Goal: Task Accomplishment & Management: Complete application form

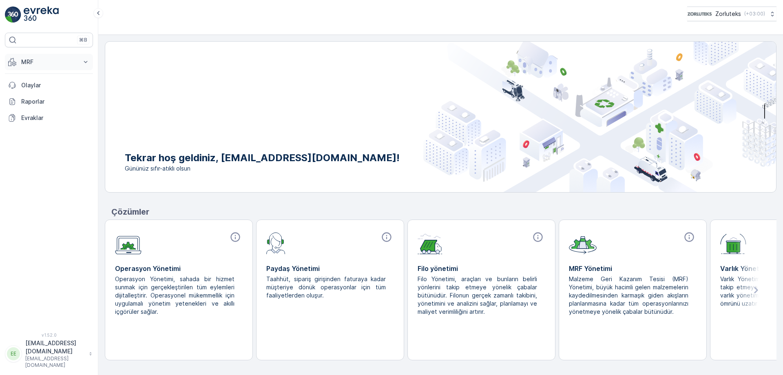
click at [87, 62] on icon at bounding box center [86, 62] width 4 height 2
click at [37, 86] on link "Gelen" at bounding box center [55, 87] width 75 height 11
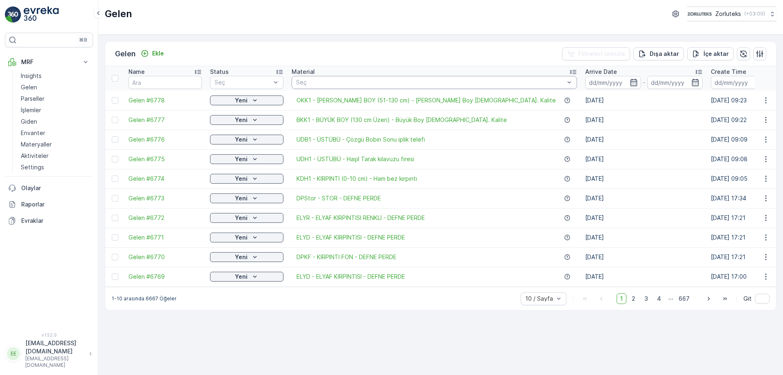
click at [401, 42] on div "[PERSON_NAME] Filtreleri temizle [PERSON_NAME] İçe [PERSON_NAME]" at bounding box center [440, 54] width 671 height 24
click at [157, 53] on p "Ekle" at bounding box center [158, 53] width 12 height 8
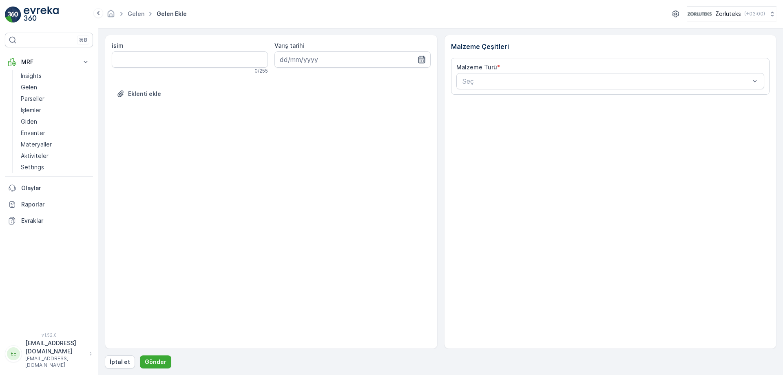
click at [420, 60] on icon "button" at bounding box center [421, 59] width 8 height 8
click at [334, 131] on div "9" at bounding box center [332, 127] width 13 height 13
type input "[DATE]"
click at [759, 78] on div "Seç" at bounding box center [610, 81] width 308 height 16
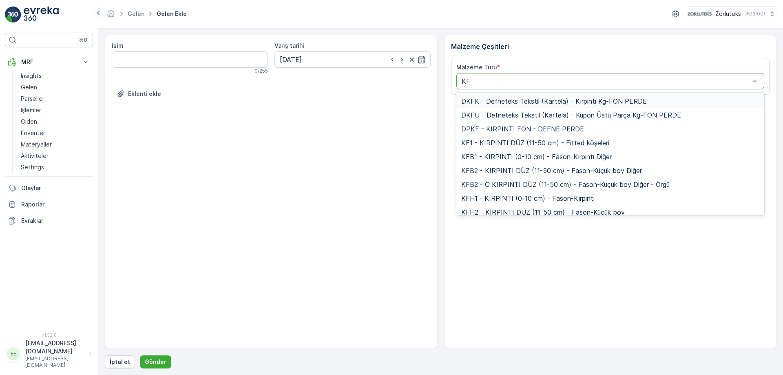
type input "KFT"
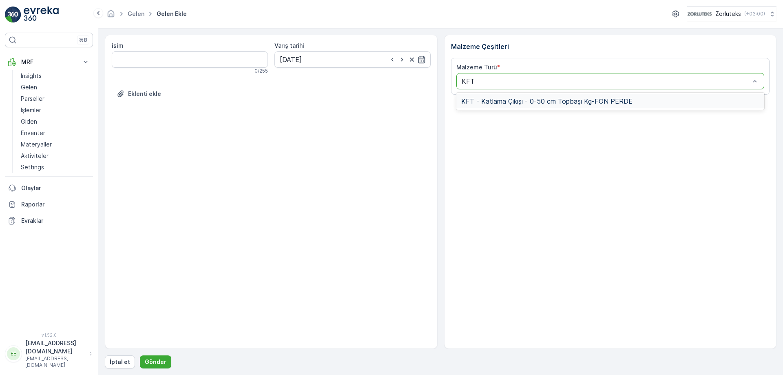
click at [517, 102] on span "KFT - Katlama Çıkışı - 0-50 cm Topbaşı Kg-FON PERDE" at bounding box center [546, 100] width 171 height 7
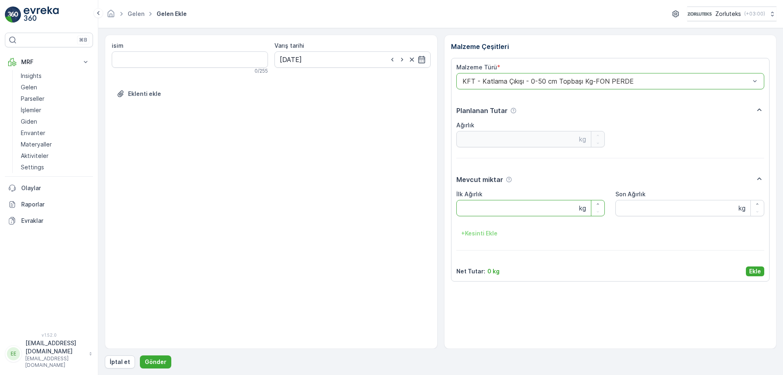
drag, startPoint x: 475, startPoint y: 207, endPoint x: 468, endPoint y: 208, distance: 7.0
click at [476, 208] on Ağırlık "İlk Ağırlık" at bounding box center [530, 208] width 149 height 16
type Ağırlık "33"
click at [646, 207] on Ağırlık "Son Ağırlık" at bounding box center [689, 208] width 149 height 16
type Ağırlık "33"
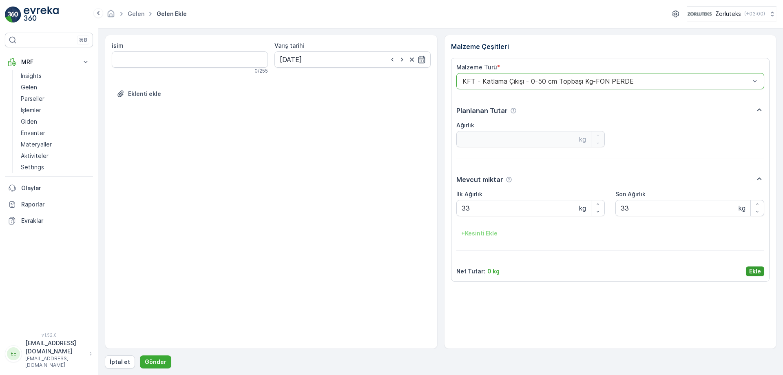
click at [759, 268] on p "Ekle" at bounding box center [755, 271] width 12 height 8
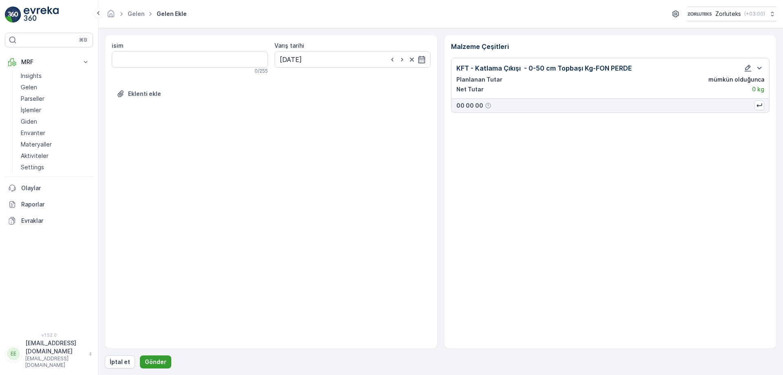
click at [158, 364] on p "Gönder" at bounding box center [156, 362] width 22 height 8
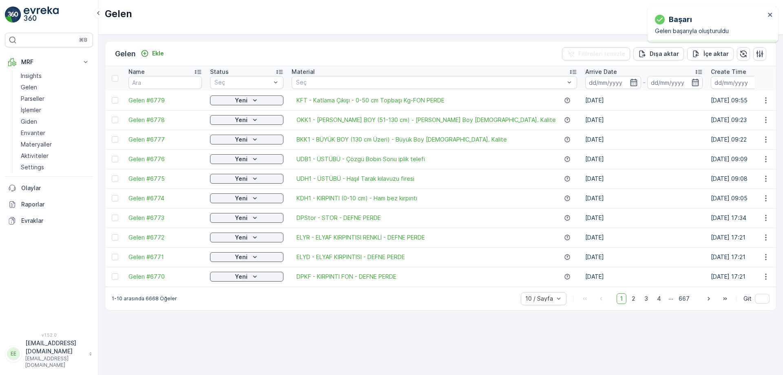
click at [119, 101] on div at bounding box center [116, 100] width 9 height 7
click at [112, 97] on input "checkbox" at bounding box center [112, 97] width 0 height 0
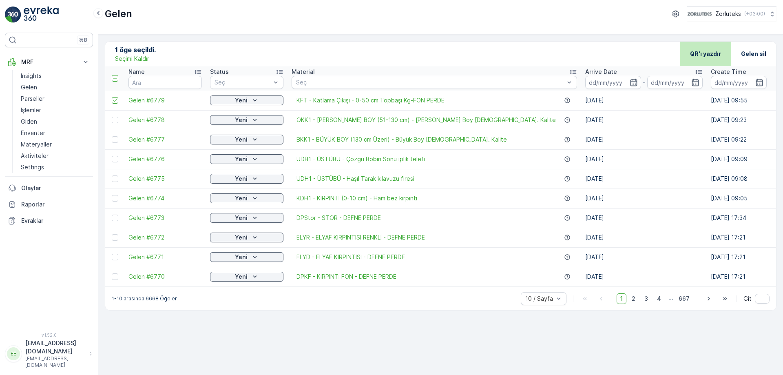
click at [711, 54] on p "QR'ı yazdır" at bounding box center [705, 54] width 31 height 8
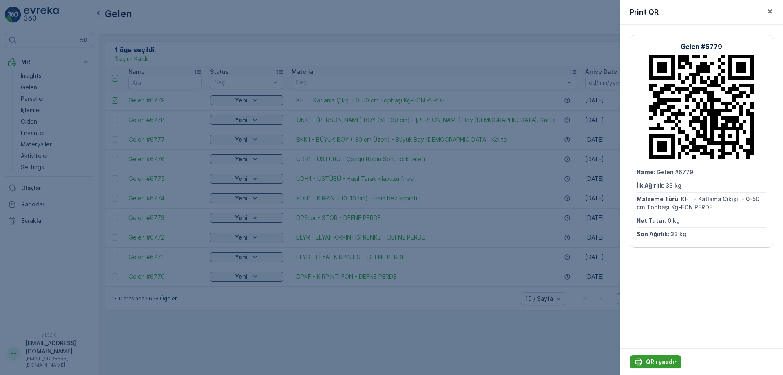
click at [659, 365] on p "QR'ı yazdır" at bounding box center [661, 362] width 31 height 8
click at [705, 324] on div "Gelen #6779 Name : Gelen #6779 İlk Ağırlık : 33 kg Malzeme Türü : KFT - Katlama…" at bounding box center [701, 186] width 163 height 323
click at [114, 98] on div at bounding box center [391, 187] width 783 height 375
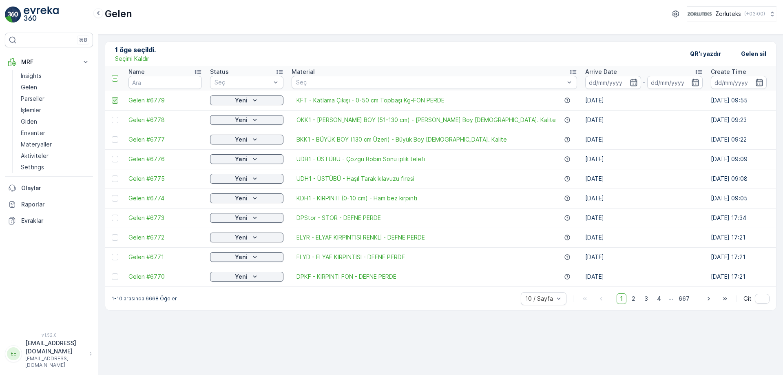
click at [114, 99] on icon at bounding box center [115, 100] width 6 height 6
click at [112, 97] on input "checkbox" at bounding box center [112, 97] width 0 height 0
click at [157, 54] on p "Ekle" at bounding box center [158, 53] width 12 height 8
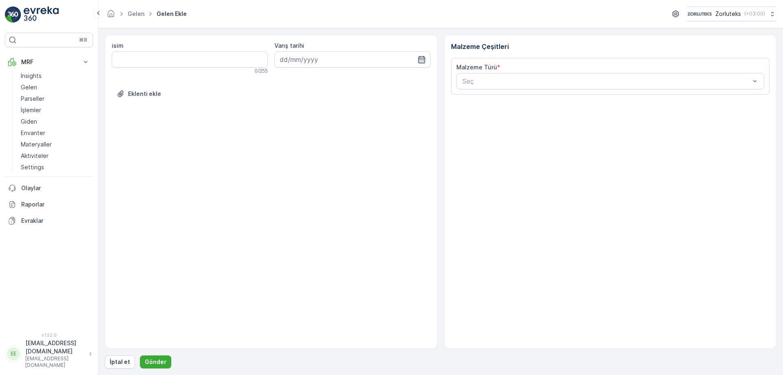
click at [423, 60] on icon "button" at bounding box center [421, 59] width 8 height 8
click at [334, 128] on div "9" at bounding box center [332, 127] width 13 height 13
type input "[DATE]"
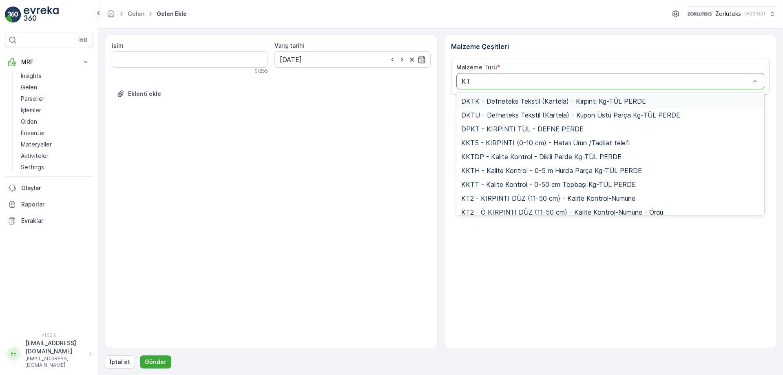
type input "KTT"
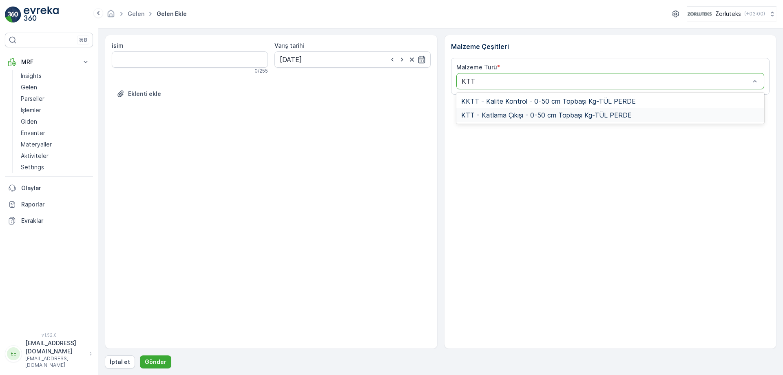
click at [541, 114] on span "KTT - Katlama Çıkışı - 0-50 cm Topbaşı Kg-TÜL PERDE" at bounding box center [546, 114] width 170 height 7
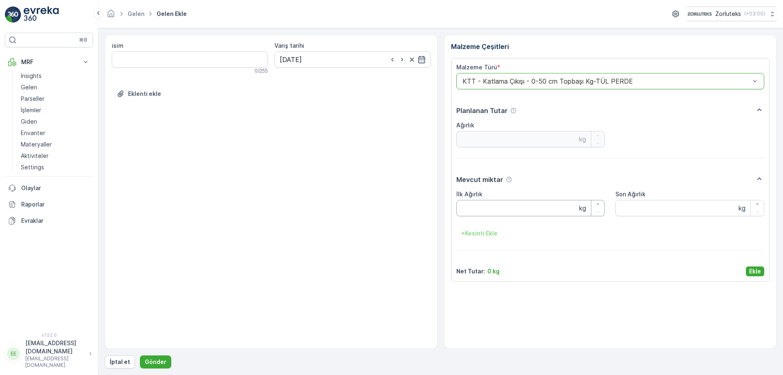
click at [479, 210] on Ağırlık "İlk Ağırlık" at bounding box center [530, 208] width 149 height 16
type Ağırlık "59.5"
drag, startPoint x: 642, startPoint y: 212, endPoint x: 635, endPoint y: 208, distance: 8.3
click at [640, 212] on Ağırlık "Son Ağırlık" at bounding box center [689, 208] width 149 height 16
type Ağırlık "59.5"
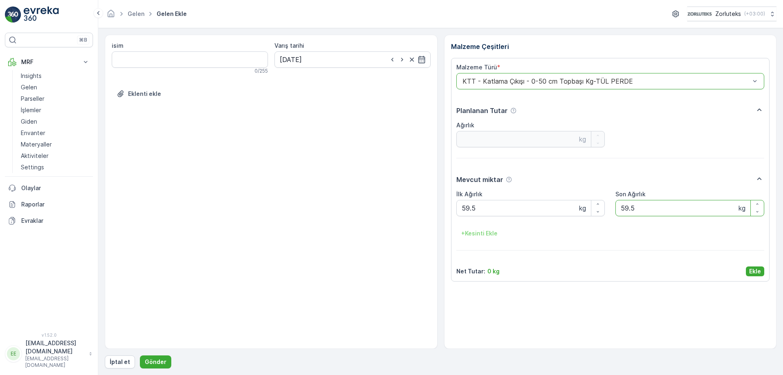
click at [754, 271] on p "Ekle" at bounding box center [755, 271] width 12 height 8
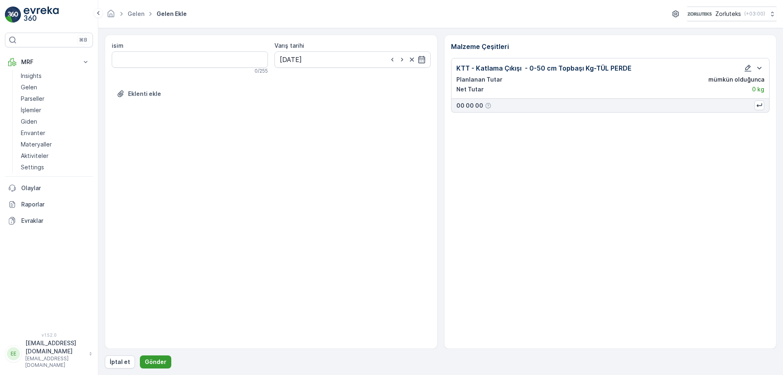
click at [161, 365] on p "Gönder" at bounding box center [156, 362] width 22 height 8
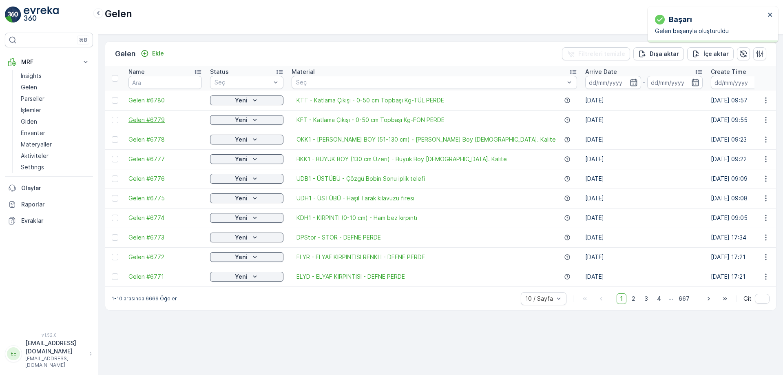
drag, startPoint x: 116, startPoint y: 99, endPoint x: 149, endPoint y: 124, distance: 41.2
click at [116, 99] on div at bounding box center [115, 100] width 7 height 7
click at [112, 97] on input "checkbox" at bounding box center [112, 97] width 0 height 0
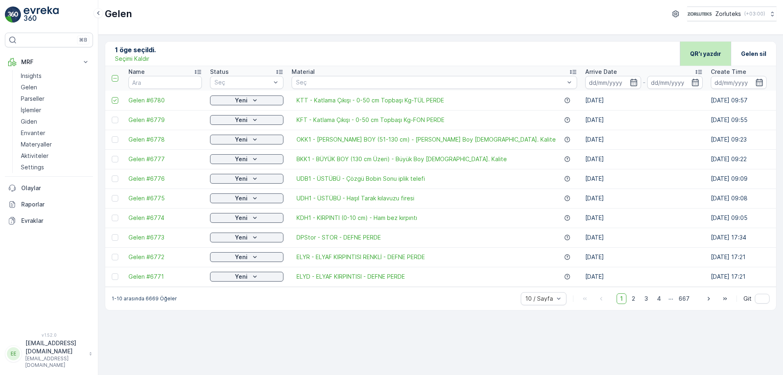
click at [702, 55] on p "QR'ı yazdır" at bounding box center [705, 54] width 31 height 8
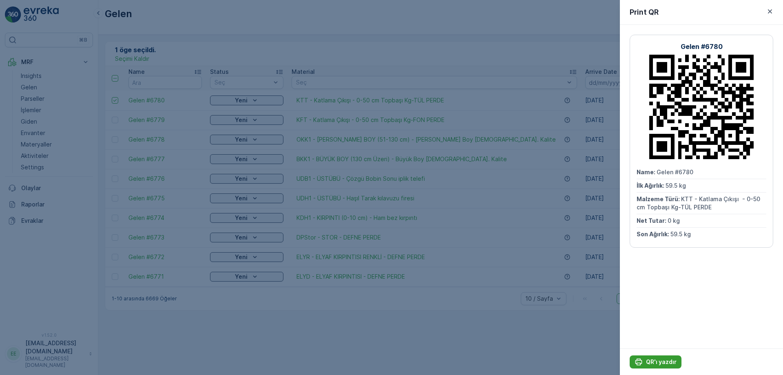
click at [668, 358] on p "QR'ı yazdır" at bounding box center [661, 362] width 31 height 8
click at [321, 27] on div at bounding box center [391, 187] width 783 height 375
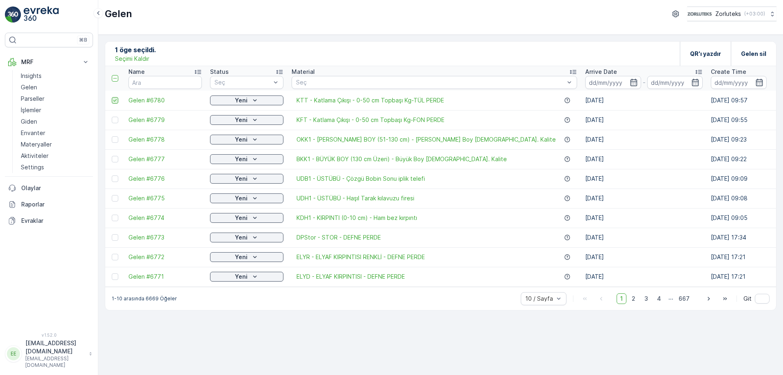
click at [115, 100] on icon at bounding box center [115, 100] width 6 height 6
click at [112, 97] on input "checkbox" at bounding box center [112, 97] width 0 height 0
click at [155, 53] on p "Ekle" at bounding box center [158, 53] width 12 height 8
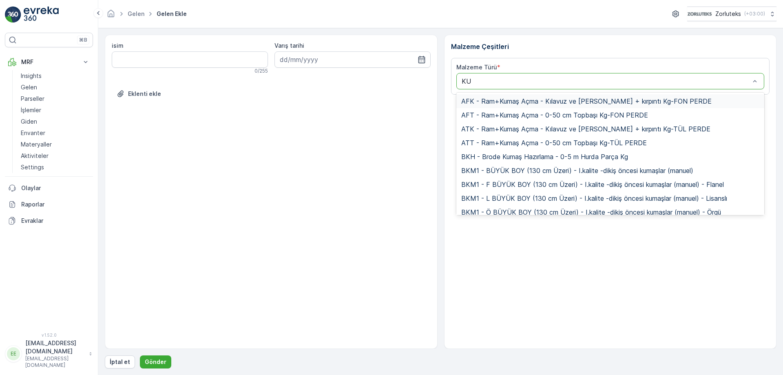
type input "KUT"
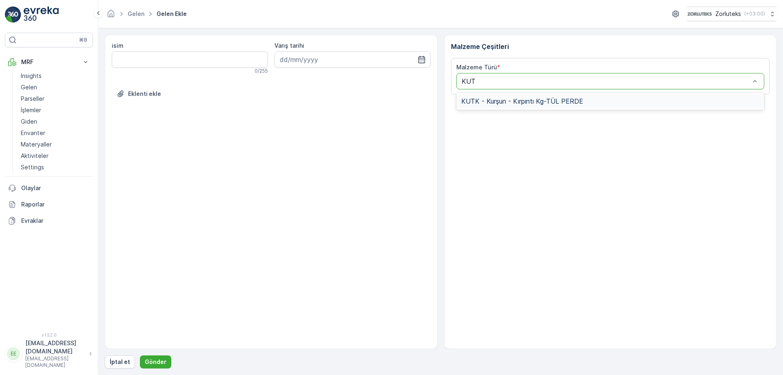
click at [486, 102] on span "KUTK - Kurşun - Kırpıntı Kg-TÜL PERDE" at bounding box center [522, 100] width 122 height 7
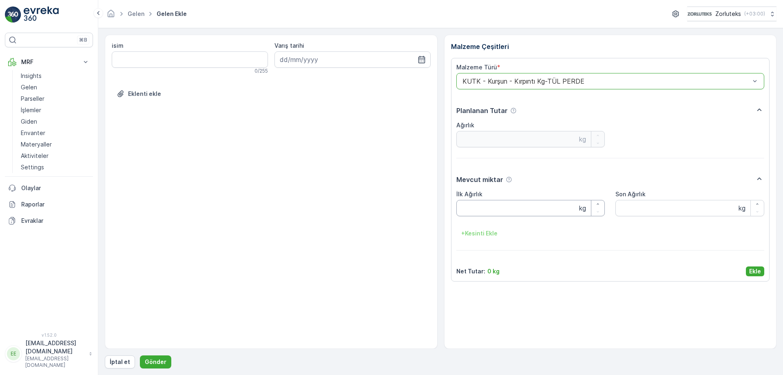
click at [499, 210] on Ağırlık "İlk Ağırlık" at bounding box center [530, 208] width 149 height 16
type Ağırlık "38"
click at [646, 209] on Ağırlık "Son Ağırlık" at bounding box center [689, 208] width 149 height 16
type Ağırlık "38"
click at [758, 270] on p "Ekle" at bounding box center [755, 271] width 12 height 8
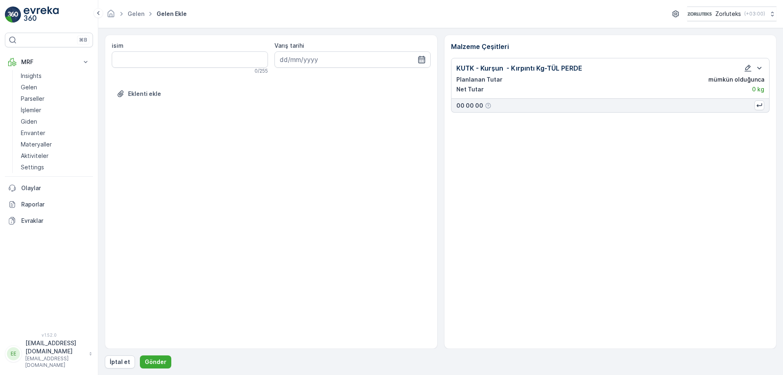
click at [424, 60] on icon "button" at bounding box center [421, 59] width 7 height 7
click at [333, 125] on div "9" at bounding box center [332, 127] width 13 height 13
type input "[DATE]"
click at [155, 361] on p "Gönder" at bounding box center [156, 362] width 22 height 8
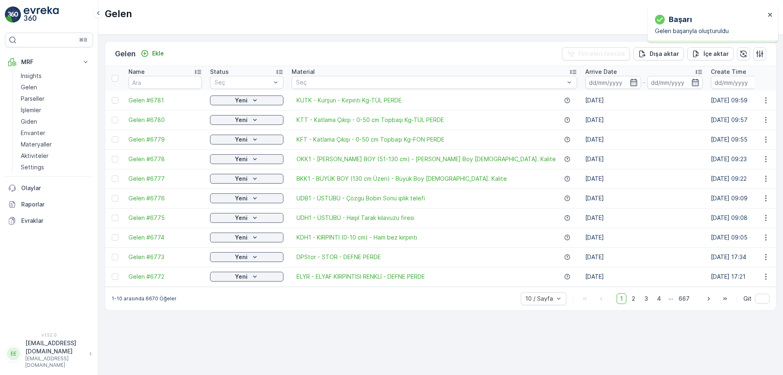
click at [111, 99] on td at bounding box center [114, 101] width 19 height 20
click at [115, 97] on div at bounding box center [115, 100] width 7 height 7
click at [112, 97] on input "checkbox" at bounding box center [112, 97] width 0 height 0
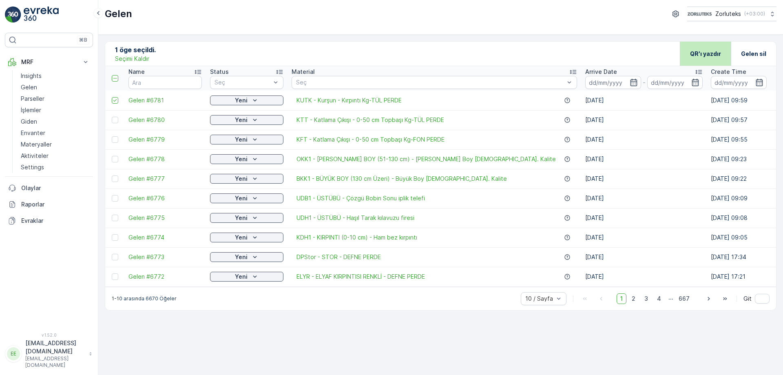
click at [702, 53] on p "QR'ı yazdır" at bounding box center [705, 54] width 31 height 8
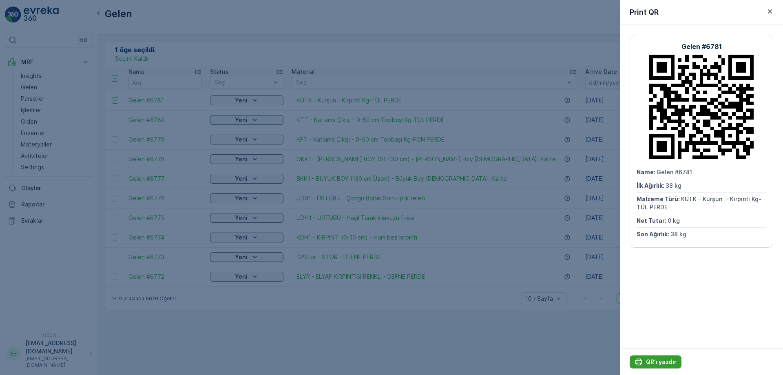
click at [647, 360] on p "QR'ı yazdır" at bounding box center [661, 362] width 31 height 8
click at [259, 43] on div at bounding box center [391, 187] width 783 height 375
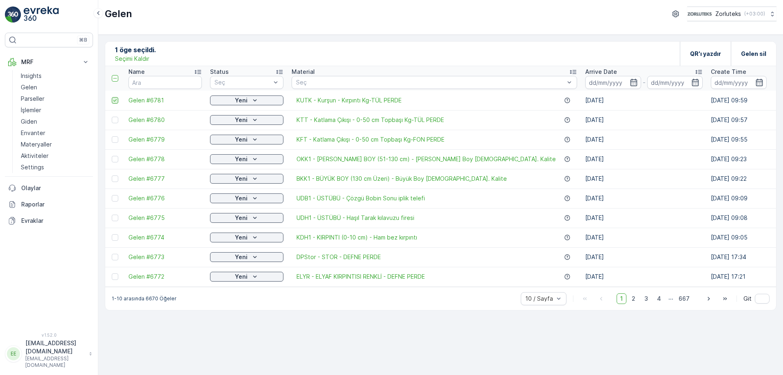
click at [114, 100] on icon at bounding box center [115, 100] width 6 height 6
click at [112, 97] on input "checkbox" at bounding box center [112, 97] width 0 height 0
click at [164, 53] on p "Ekle" at bounding box center [158, 53] width 12 height 8
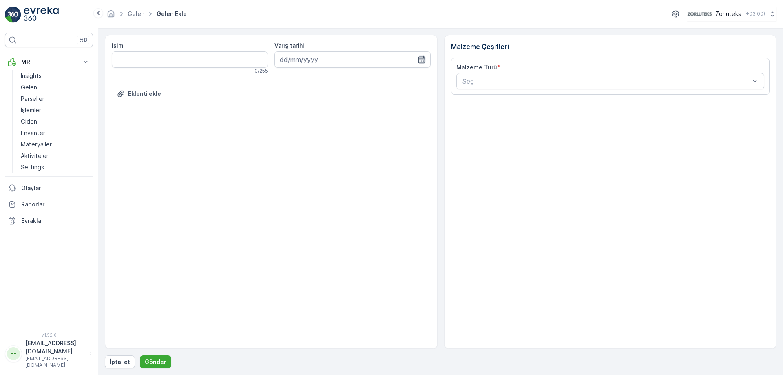
click at [421, 60] on icon "button" at bounding box center [421, 59] width 8 height 8
click at [330, 130] on div "9" at bounding box center [332, 127] width 13 height 13
type input "[DATE]"
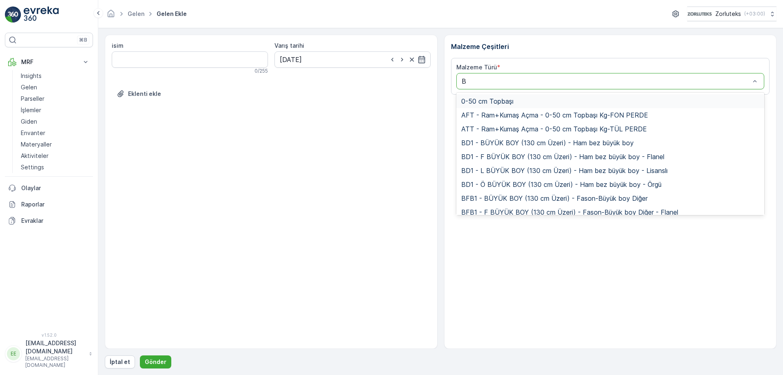
type input "BK"
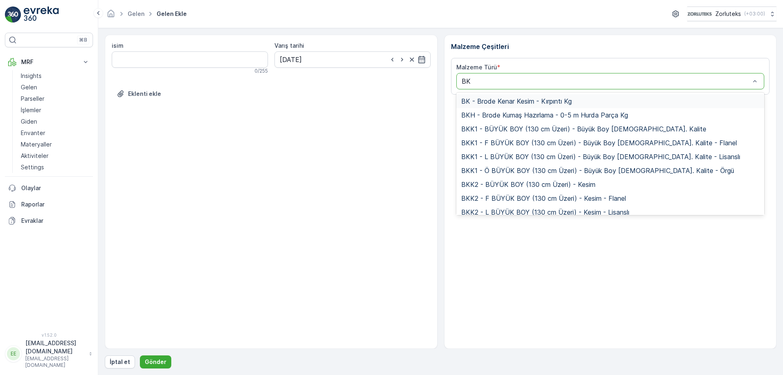
click at [519, 103] on span "BK - Brode Kenar Kesim - Kırpıntı Kg" at bounding box center [516, 100] width 110 height 7
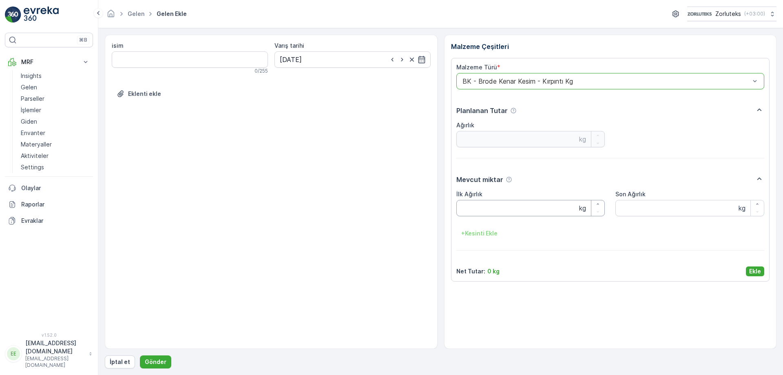
click at [503, 209] on Ağırlık "İlk Ağırlık" at bounding box center [530, 208] width 149 height 16
type Ağırlık "16.8"
click at [662, 210] on Ağırlık "Son Ağırlık" at bounding box center [689, 208] width 149 height 16
type Ağırlık "16.8"
click at [762, 274] on button "Ekle" at bounding box center [755, 271] width 18 height 10
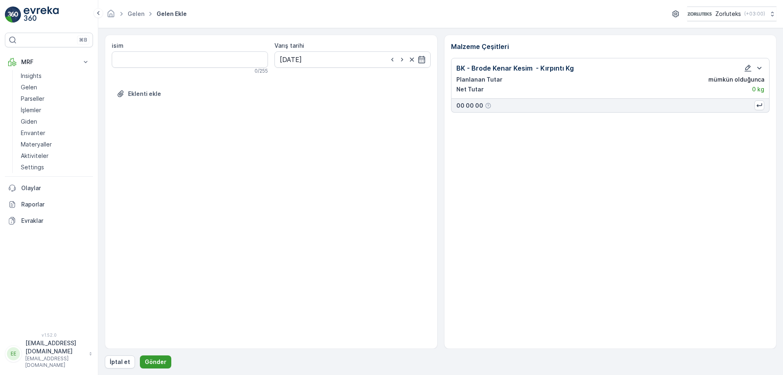
click at [151, 359] on p "Gönder" at bounding box center [156, 362] width 22 height 8
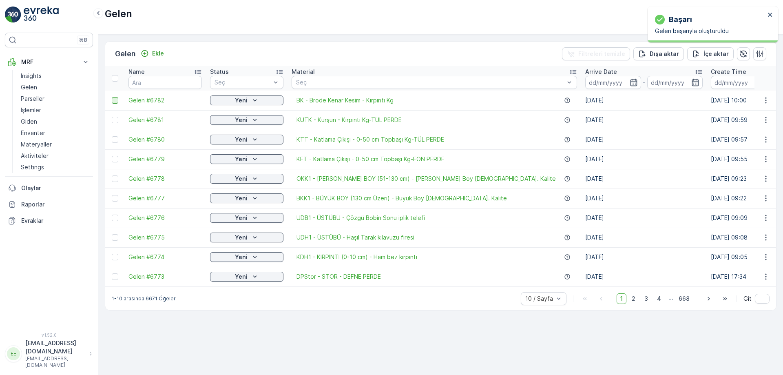
click at [113, 102] on div at bounding box center [115, 100] width 7 height 7
click at [112, 97] on input "checkbox" at bounding box center [112, 97] width 0 height 0
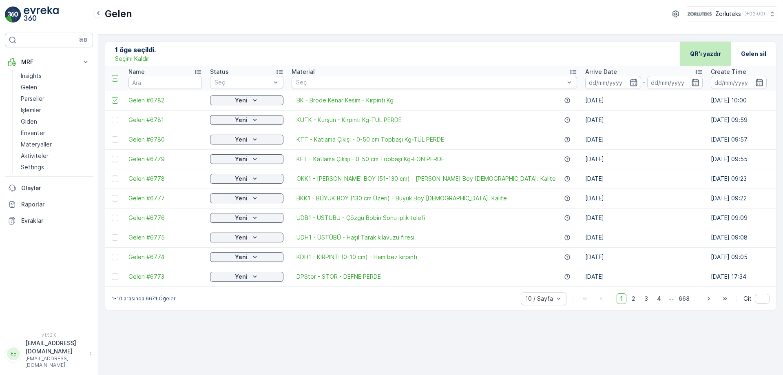
click at [706, 55] on p "QR'ı yazdır" at bounding box center [705, 54] width 31 height 8
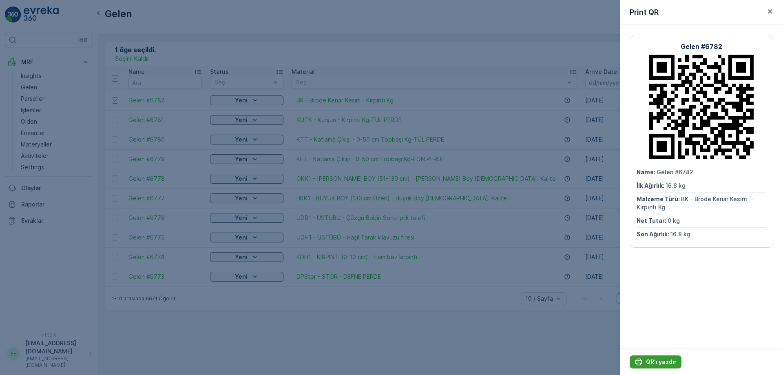
click at [656, 356] on button "QR'ı yazdır" at bounding box center [655, 361] width 52 height 13
click at [112, 102] on div at bounding box center [391, 187] width 783 height 375
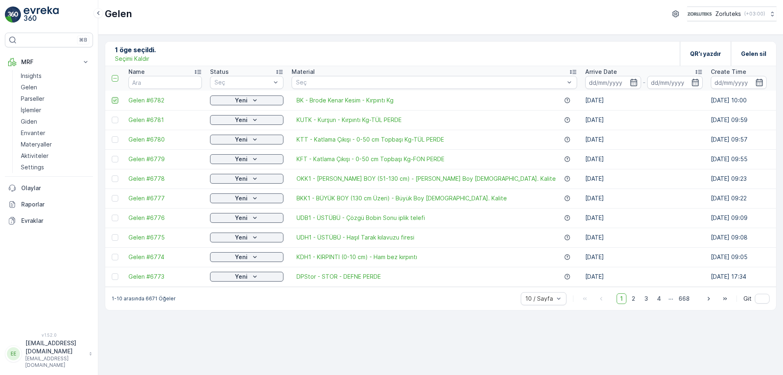
click at [116, 98] on icon at bounding box center [115, 100] width 6 height 6
click at [112, 97] on input "checkbox" at bounding box center [112, 97] width 0 height 0
click at [158, 55] on p "Ekle" at bounding box center [158, 53] width 12 height 8
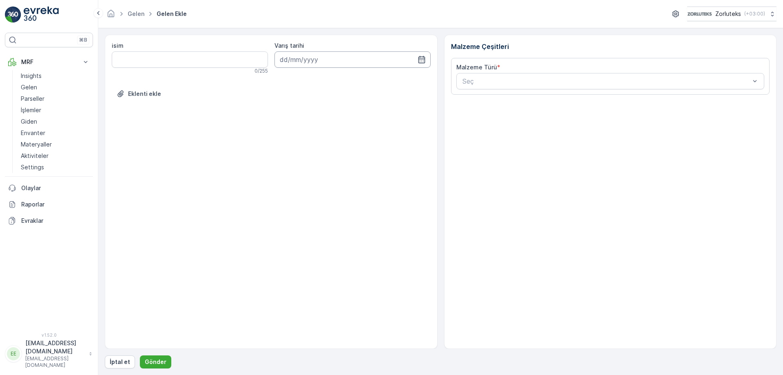
click at [428, 55] on input at bounding box center [352, 59] width 156 height 16
click at [420, 56] on icon "button" at bounding box center [421, 59] width 8 height 8
click at [415, 63] on input at bounding box center [352, 59] width 156 height 16
click at [332, 132] on div "9" at bounding box center [332, 127] width 13 height 13
type input "[DATE]"
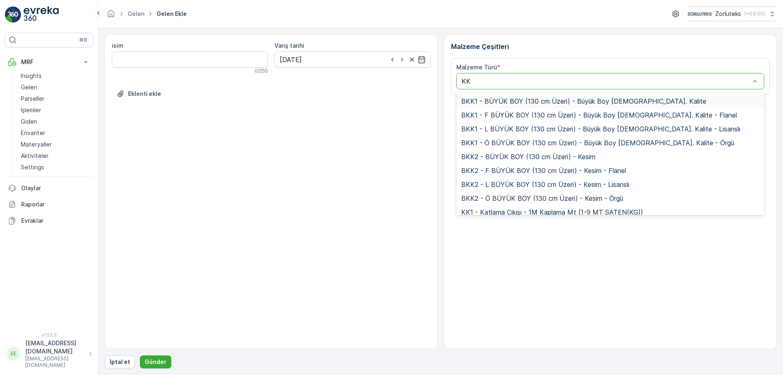
type input "KK1"
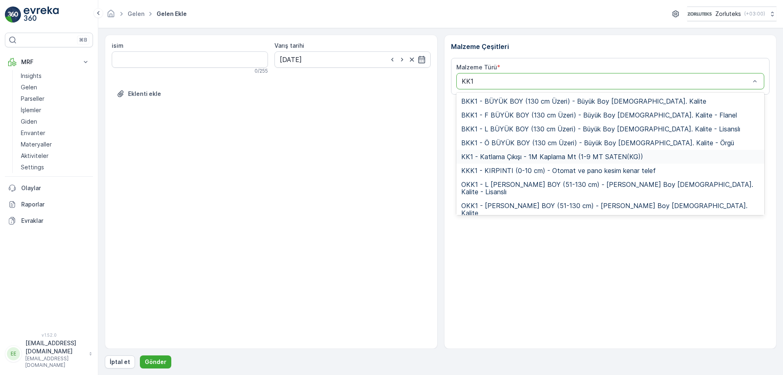
click at [485, 158] on span "KK1 - Katlama Çıkışı - 1M Kaplama Mt (1-9 MT SATEN(KG))" at bounding box center [552, 156] width 182 height 7
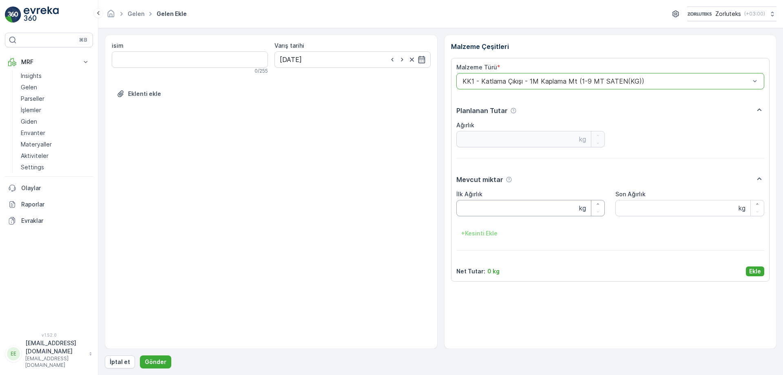
click at [511, 203] on Ağırlık "İlk Ağırlık" at bounding box center [530, 208] width 149 height 16
type Ağırlık "134.2"
click at [640, 205] on Ağırlık "Son Ağırlık" at bounding box center [689, 208] width 149 height 16
type Ağırlık "134.2"
click at [757, 271] on p "Ekle" at bounding box center [755, 271] width 12 height 8
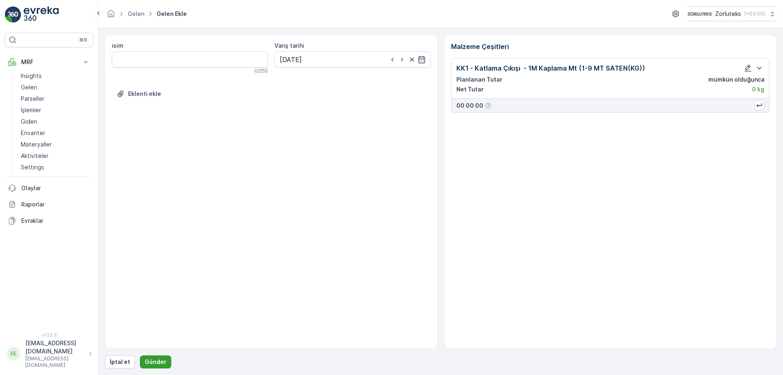
click at [152, 368] on button "Gönder" at bounding box center [155, 361] width 31 height 13
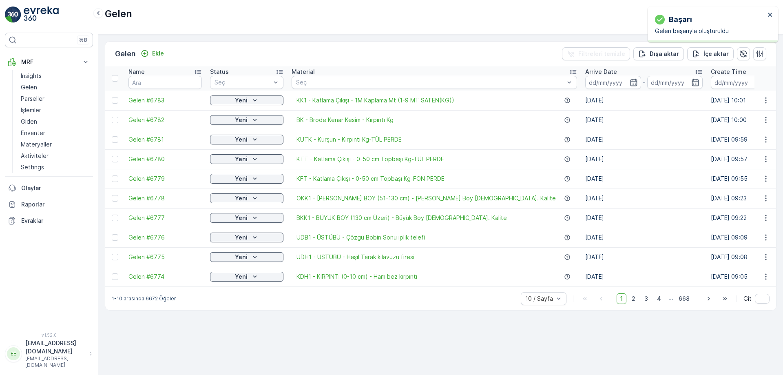
click at [119, 99] on div at bounding box center [116, 100] width 9 height 7
click at [112, 97] on input "checkbox" at bounding box center [112, 97] width 0 height 0
click at [698, 53] on p "QR'ı yazdır" at bounding box center [705, 54] width 31 height 8
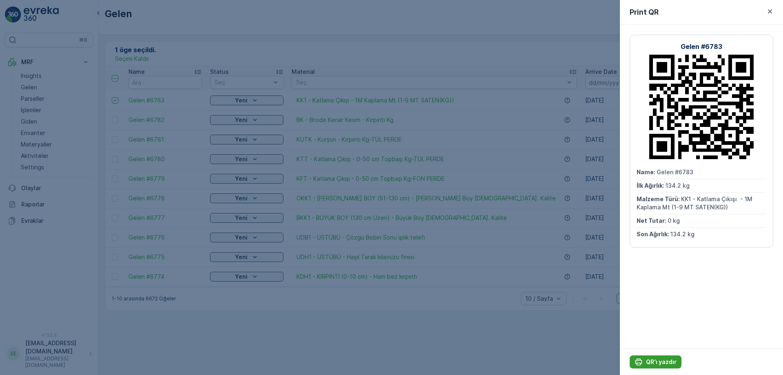
click at [655, 360] on p "QR'ı yazdır" at bounding box center [661, 362] width 31 height 8
click at [112, 101] on div at bounding box center [391, 187] width 783 height 375
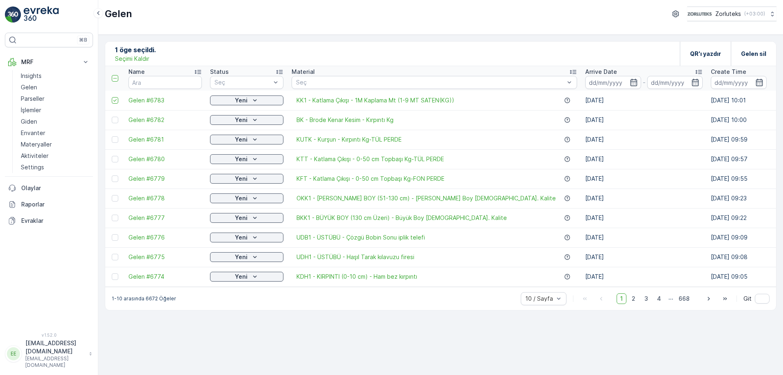
click at [117, 96] on td at bounding box center [114, 101] width 19 height 20
click at [116, 102] on icon at bounding box center [115, 100] width 6 height 6
click at [112, 97] on input "checkbox" at bounding box center [112, 97] width 0 height 0
click at [161, 53] on p "Ekle" at bounding box center [158, 53] width 12 height 8
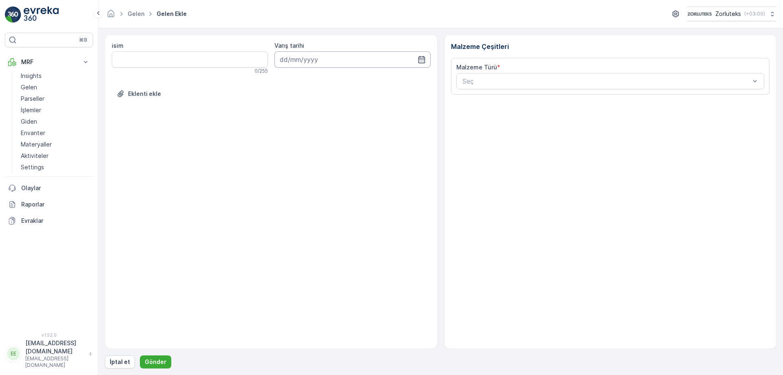
click at [425, 64] on input at bounding box center [352, 59] width 156 height 16
click at [331, 127] on div "9" at bounding box center [332, 127] width 13 height 13
type input "[DATE]"
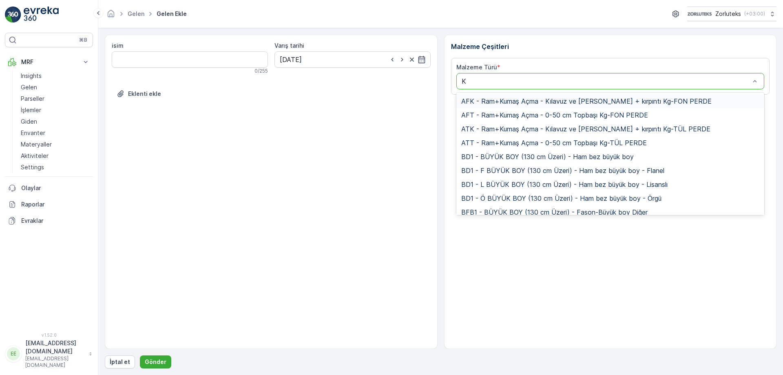
type input "KP"
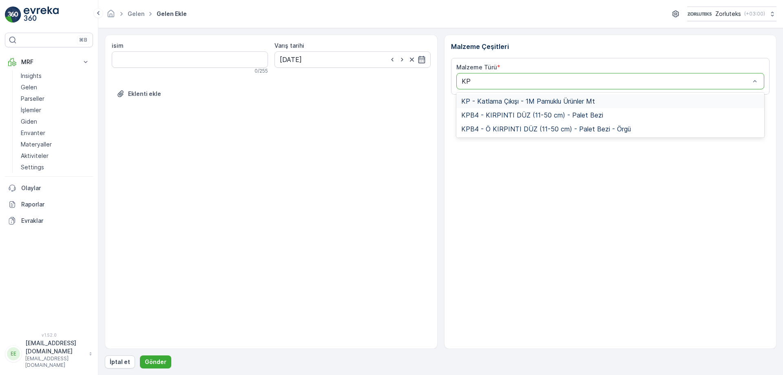
click at [495, 102] on span "KP - Katlama Çıkışı - 1M Pamuklu Ürünler Mt" at bounding box center [528, 100] width 134 height 7
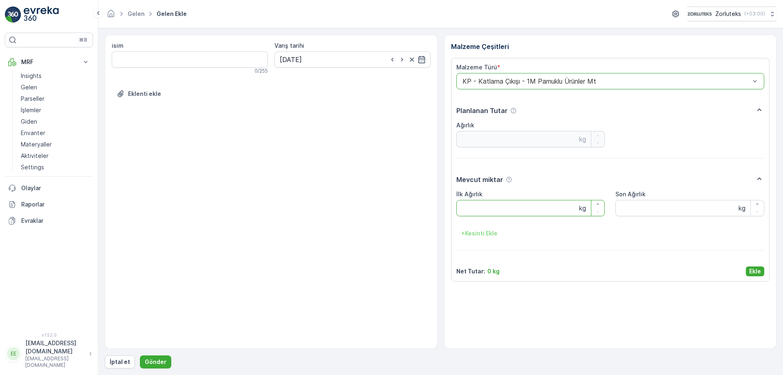
click at [495, 210] on Ağırlık "İlk Ağırlık" at bounding box center [530, 208] width 149 height 16
type Ağırlık "11.65"
click at [635, 212] on Ağırlık "Son Ağırlık" at bounding box center [689, 208] width 149 height 16
type Ağırlık "11.65"
click at [757, 270] on p "Ekle" at bounding box center [755, 271] width 12 height 8
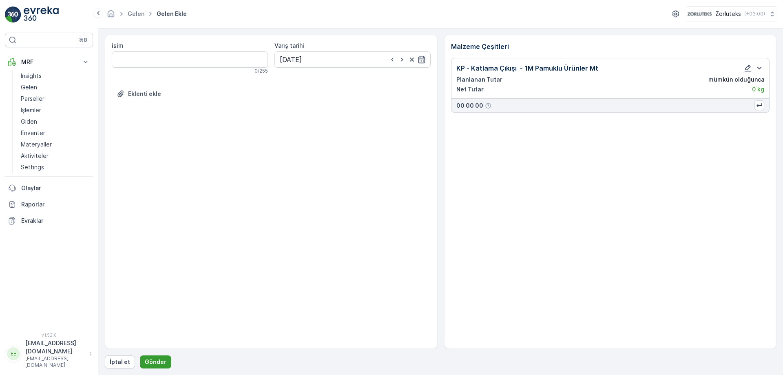
click at [158, 365] on p "Gönder" at bounding box center [156, 362] width 22 height 8
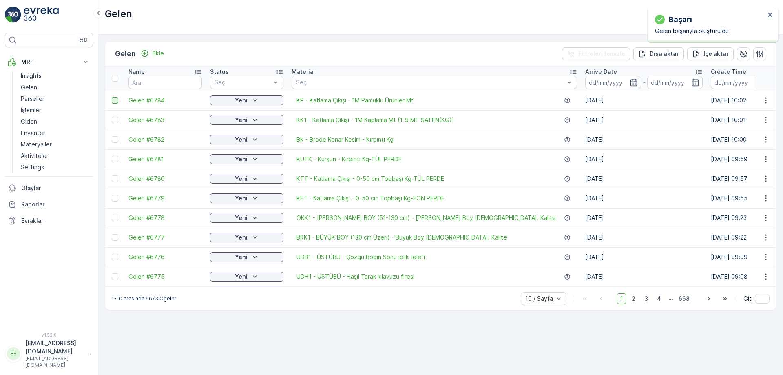
click at [115, 101] on div at bounding box center [115, 100] width 7 height 7
click at [112, 97] on input "checkbox" at bounding box center [112, 97] width 0 height 0
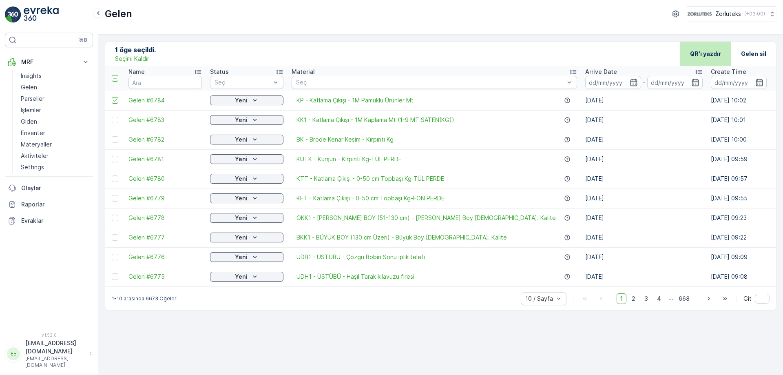
click at [711, 52] on p "QR'ı yazdır" at bounding box center [705, 54] width 31 height 8
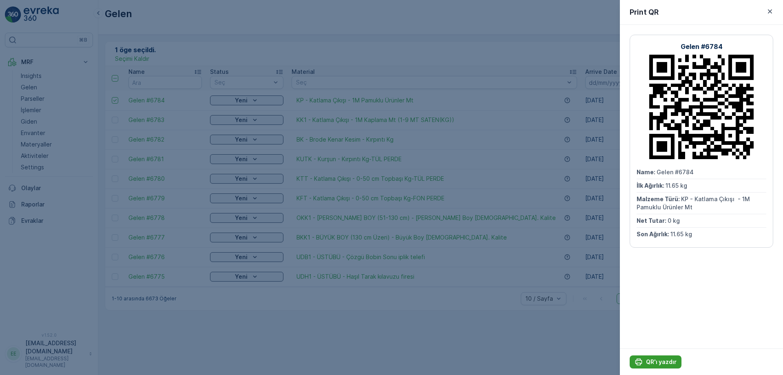
click at [658, 366] on button "QR'ı yazdır" at bounding box center [655, 361] width 52 height 13
drag, startPoint x: 464, startPoint y: 24, endPoint x: 252, endPoint y: 38, distance: 212.8
click at [464, 24] on div at bounding box center [391, 187] width 783 height 375
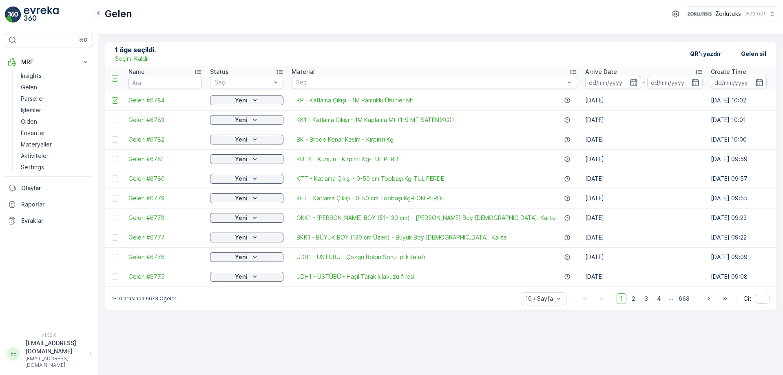
click at [115, 98] on icon at bounding box center [115, 100] width 6 height 6
click at [112, 97] on input "checkbox" at bounding box center [112, 97] width 0 height 0
